Goal: Task Accomplishment & Management: Manage account settings

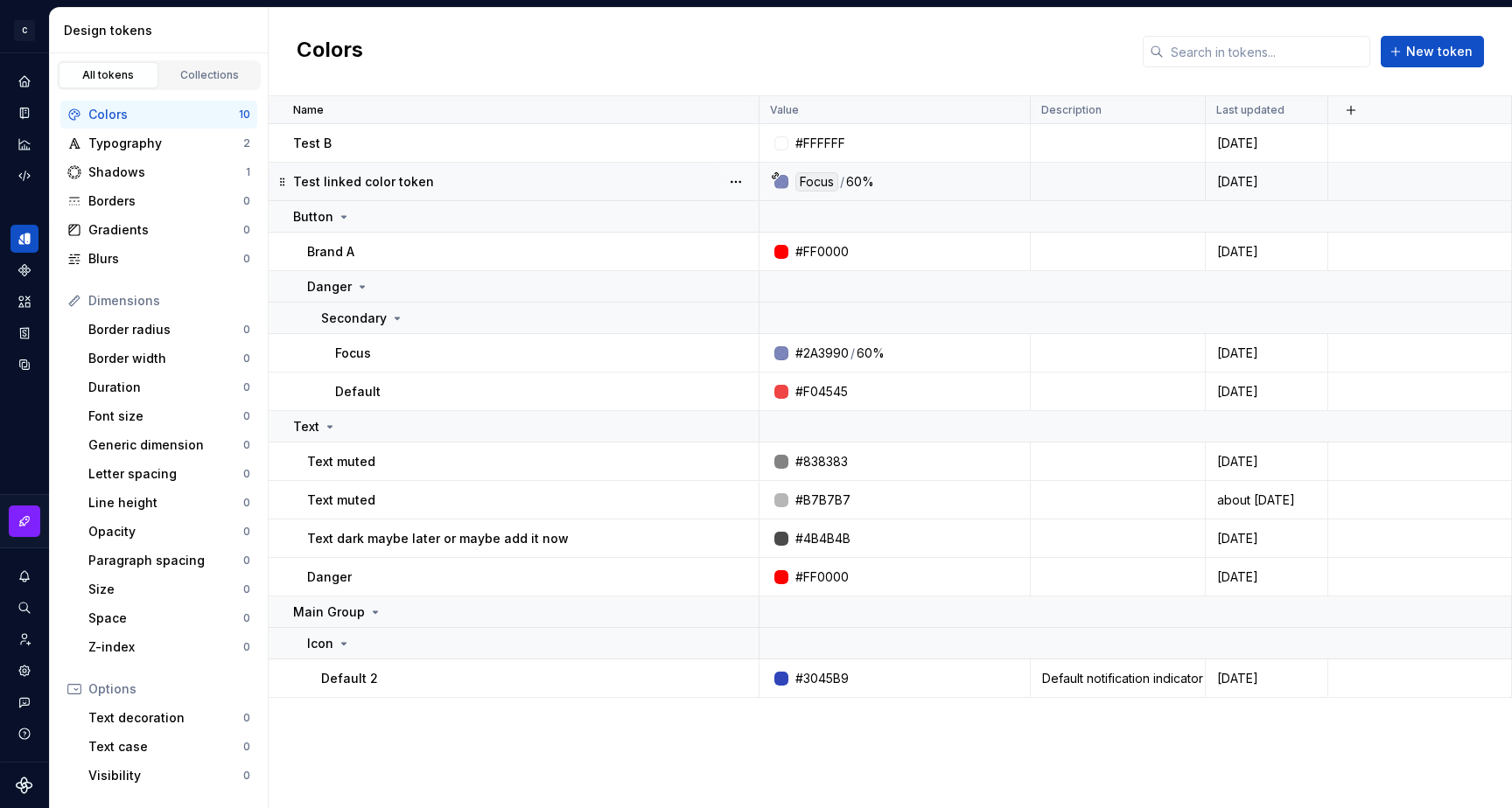
click at [817, 181] on div "Focus" at bounding box center [816, 181] width 43 height 19
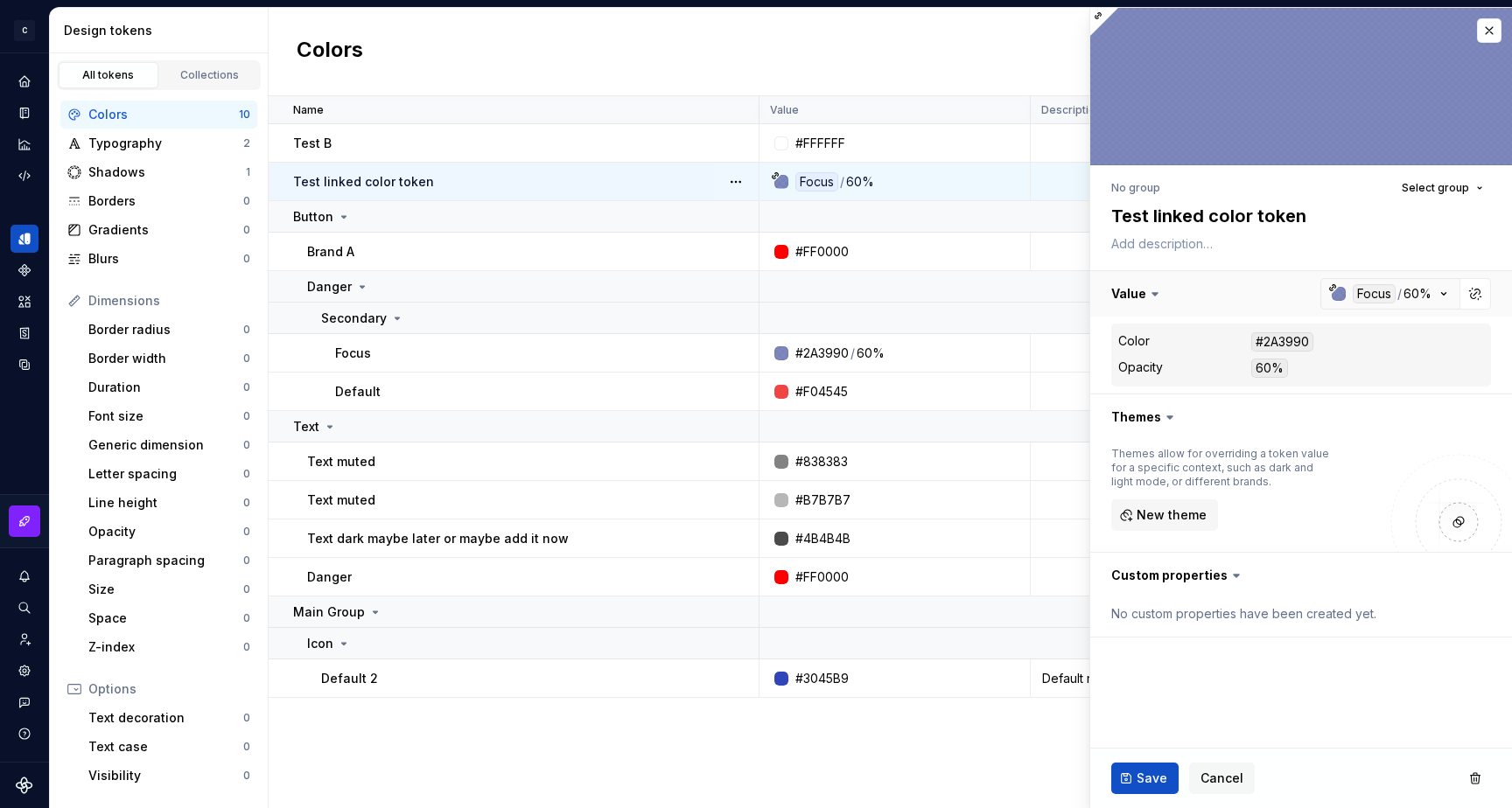
click at [1415, 292] on button "button" at bounding box center [1301, 293] width 422 height 45
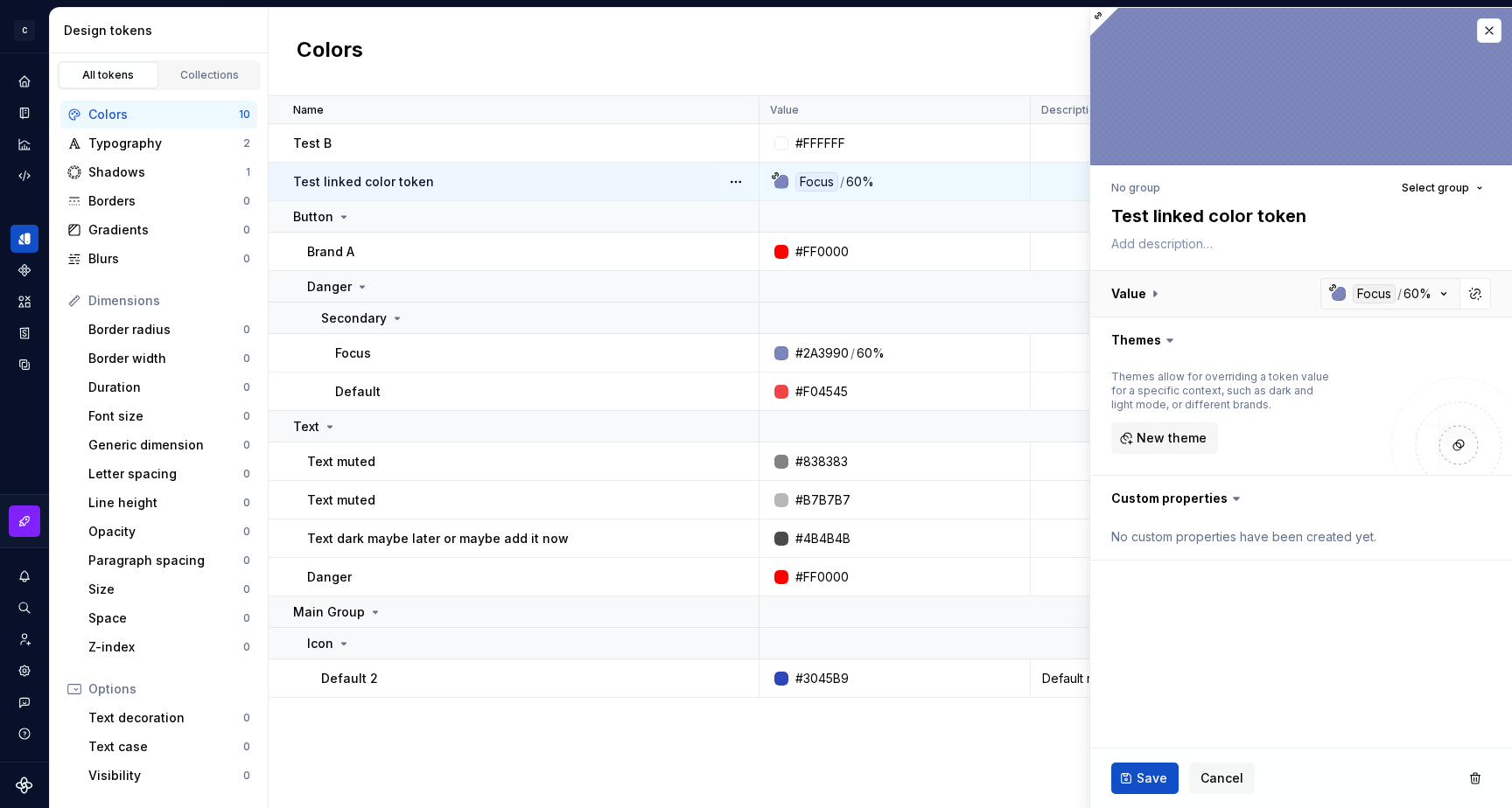
click at [1415, 292] on button "button" at bounding box center [1301, 293] width 422 height 45
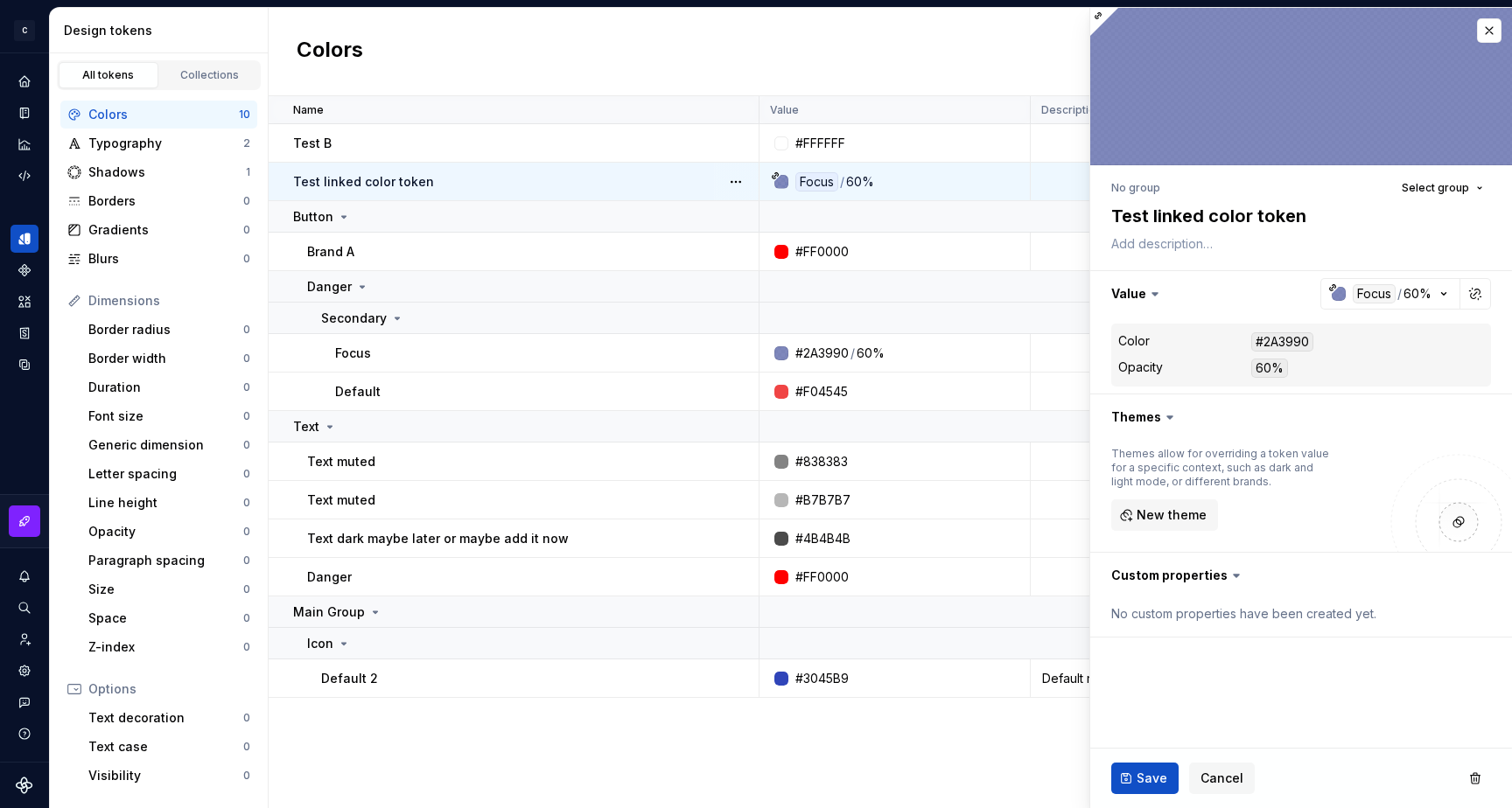
click at [1266, 374] on div "60%" at bounding box center [1269, 368] width 37 height 19
click at [1330, 374] on dd "60%" at bounding box center [1367, 368] width 233 height 19
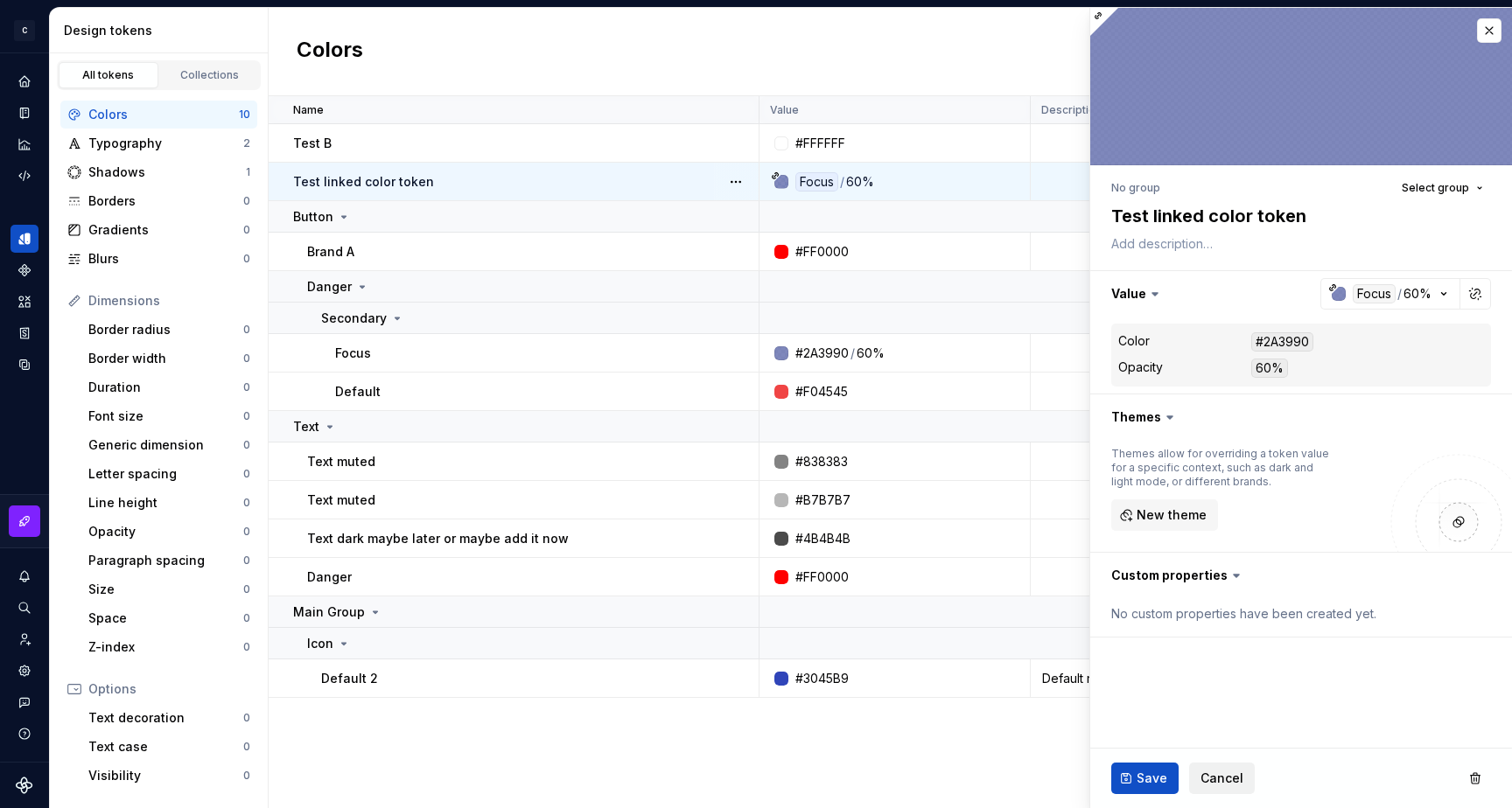
click at [1215, 780] on span "Cancel" at bounding box center [1221, 778] width 43 height 17
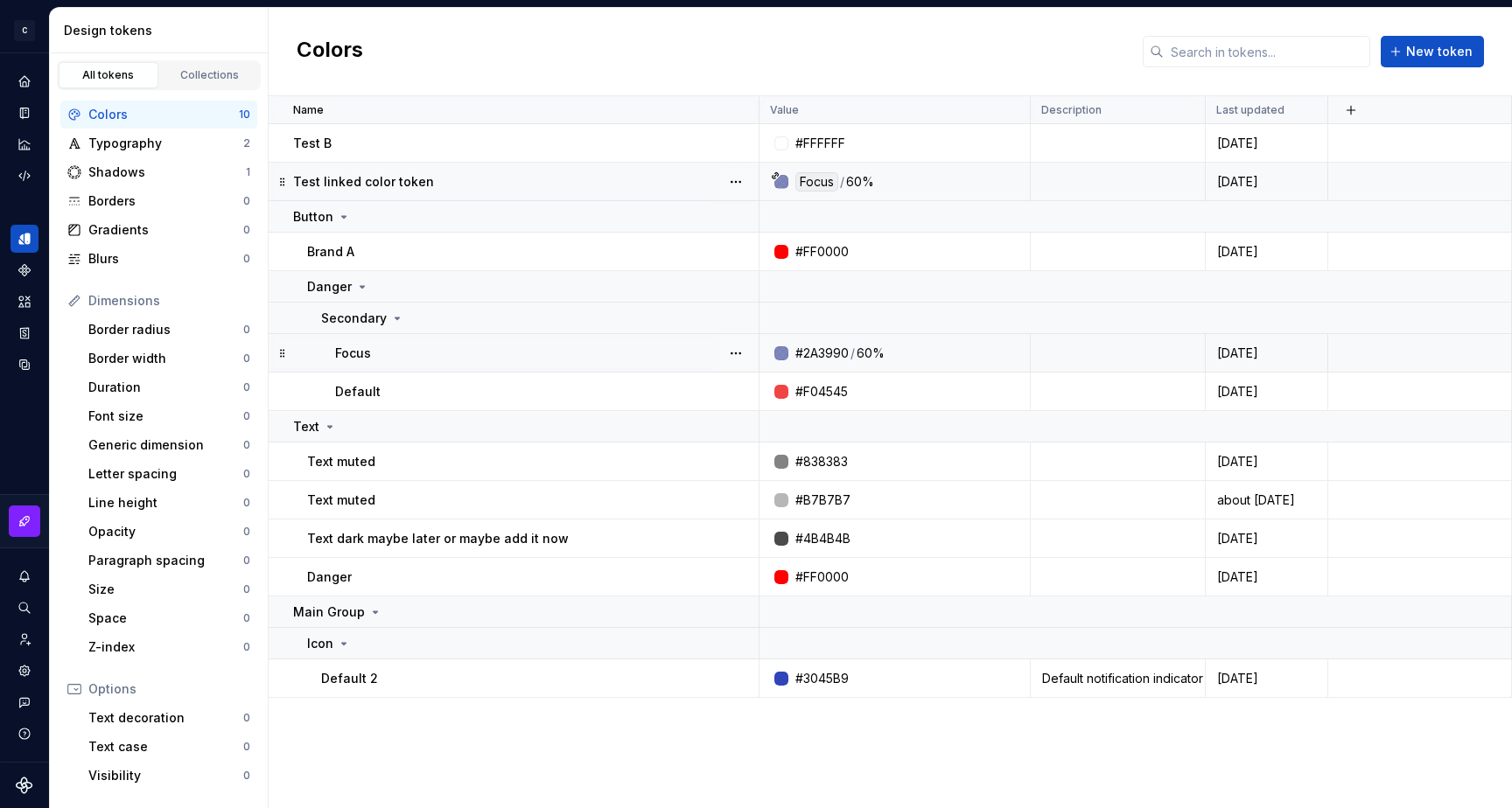
click at [871, 356] on div "60%" at bounding box center [870, 353] width 28 height 17
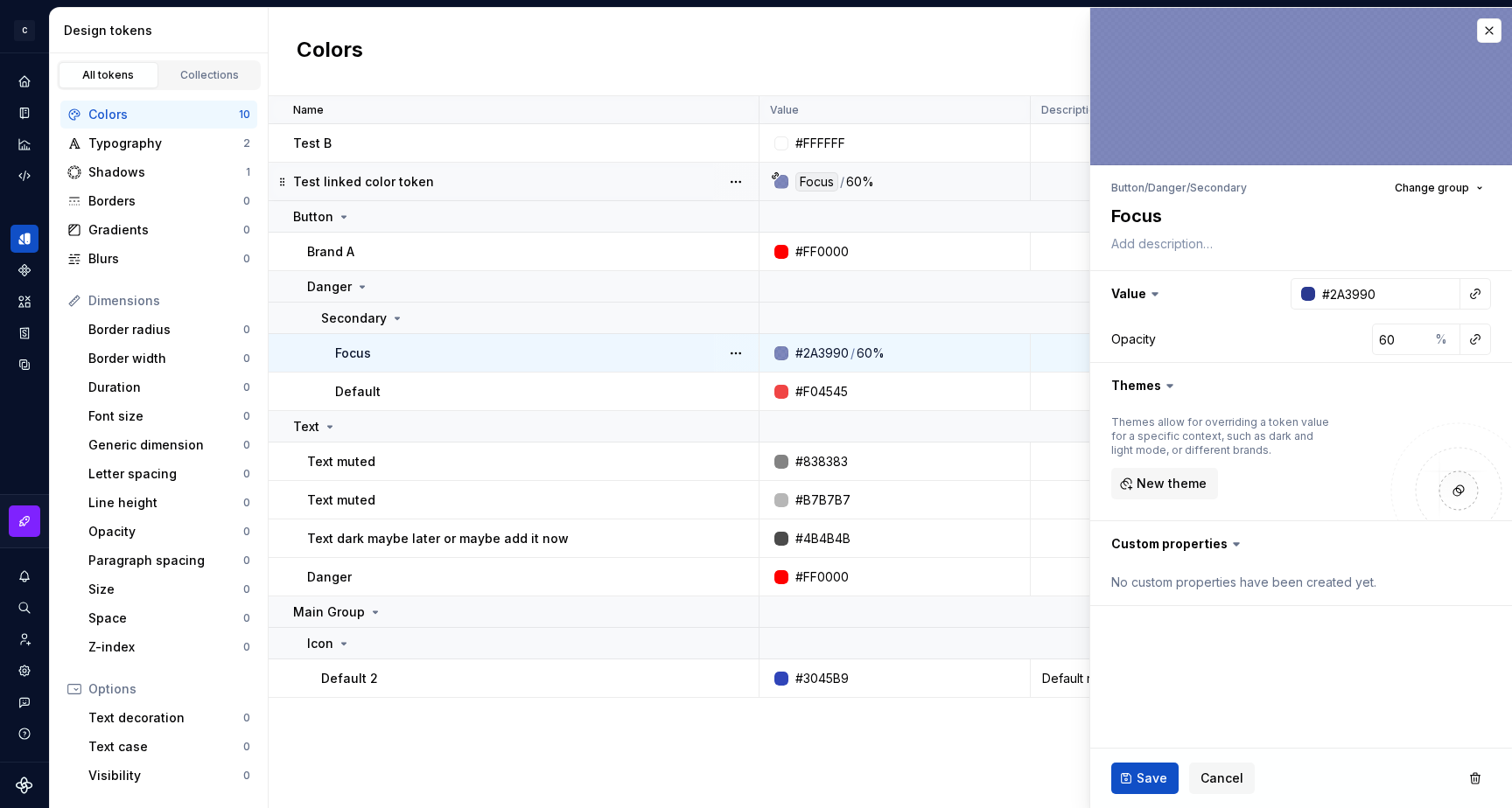
click at [863, 355] on div "60%" at bounding box center [870, 353] width 28 height 17
type textarea "*"
click at [1387, 345] on input "60" at bounding box center [1400, 339] width 57 height 31
type input "1"
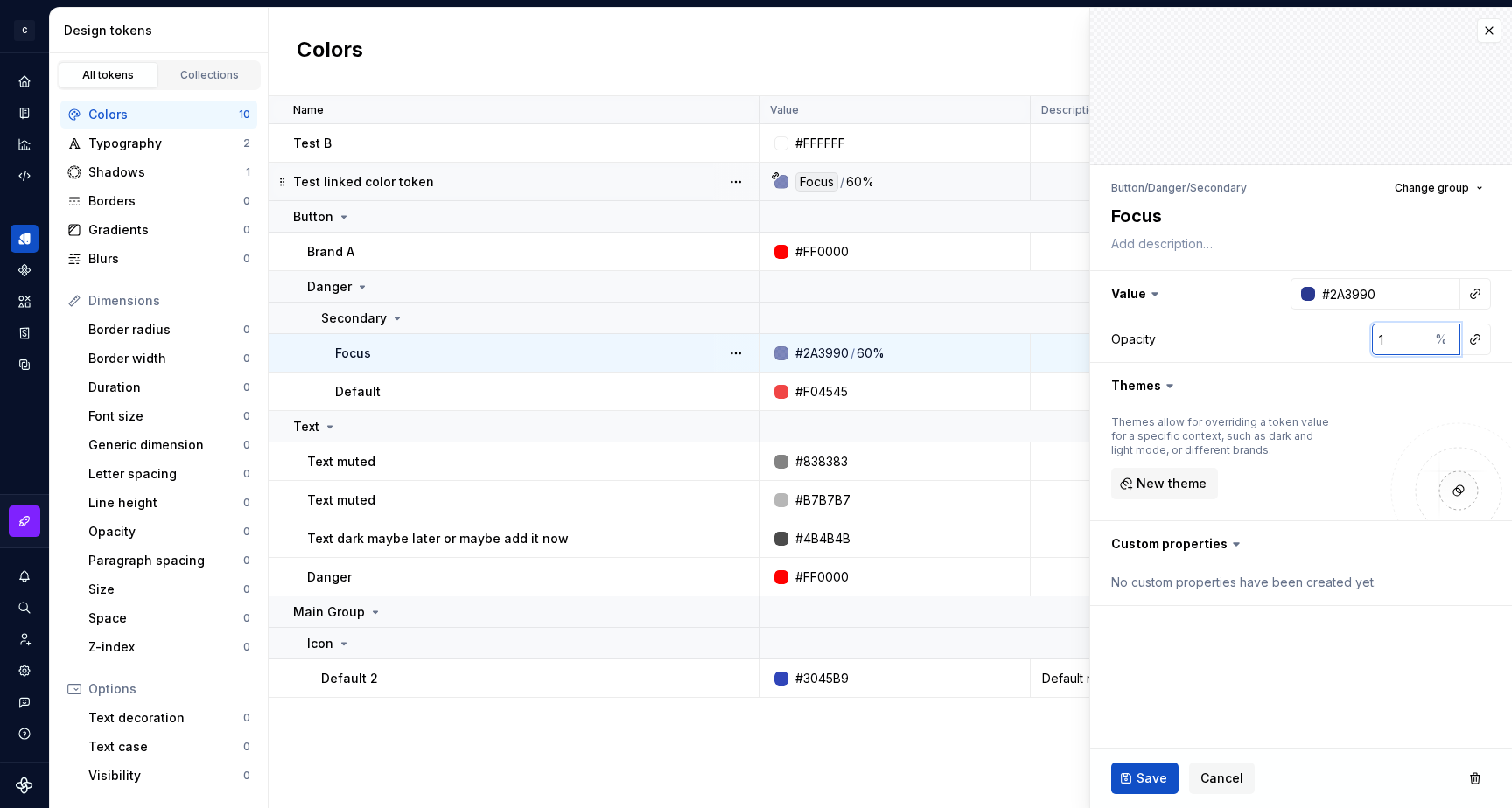
type textarea "*"
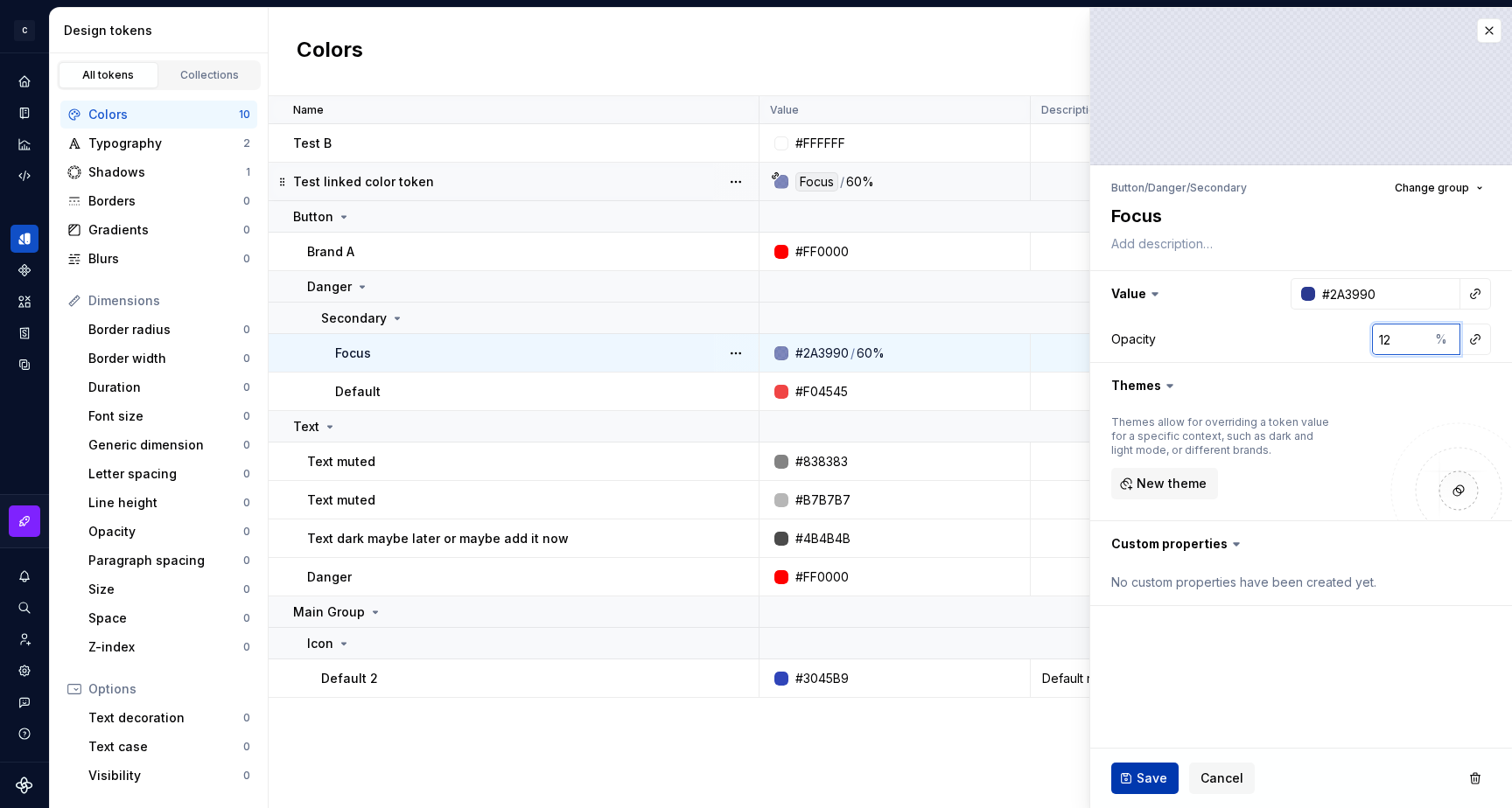
type input "12"
click at [1142, 781] on span "Save" at bounding box center [1151, 778] width 31 height 17
type textarea "*"
